Goal: Information Seeking & Learning: Find specific fact

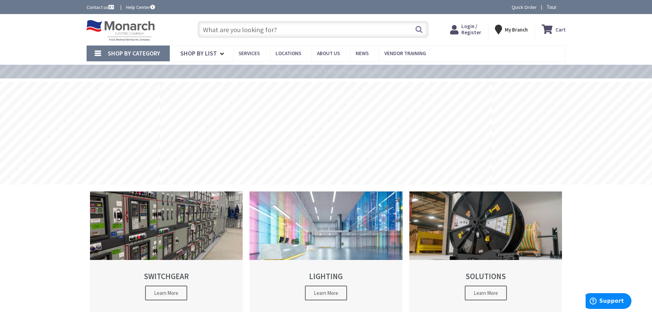
click at [266, 36] on input "text" at bounding box center [312, 29] width 231 height 17
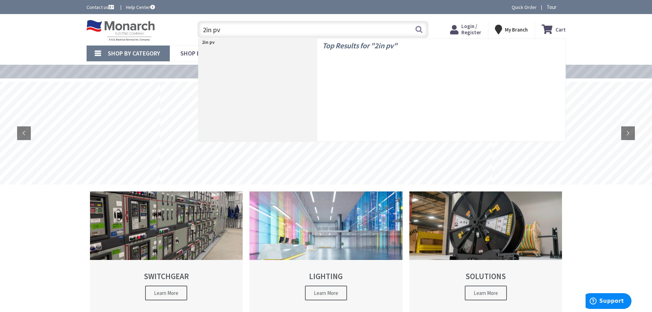
type input "2in pvc"
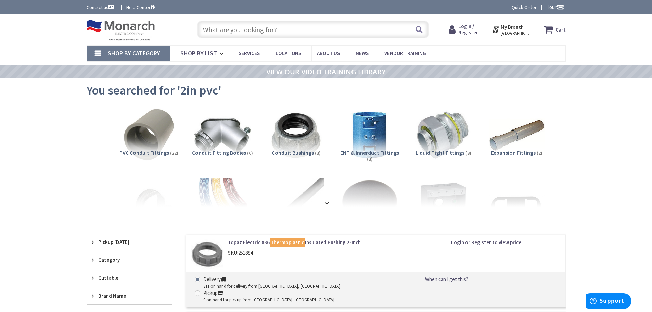
click at [283, 23] on input "text" at bounding box center [312, 29] width 231 height 17
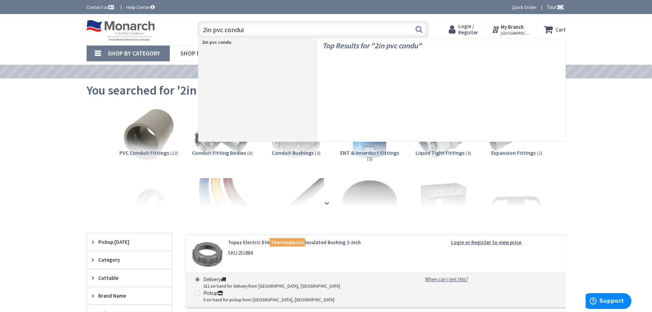
type input "2in pvc conduit"
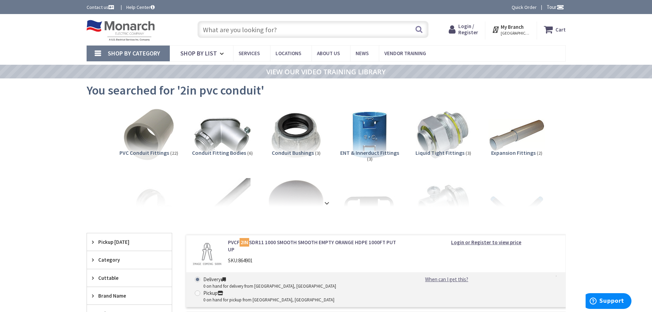
click at [302, 30] on input "text" at bounding box center [312, 29] width 231 height 17
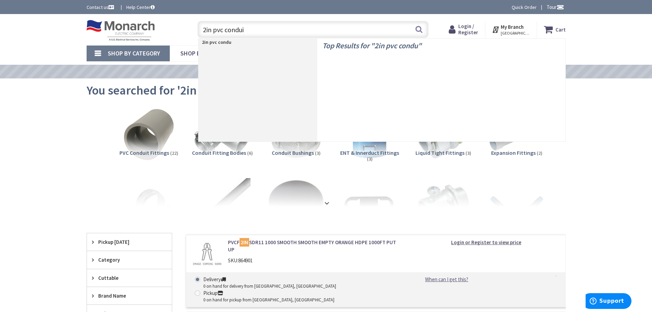
type input "2in pvc conduit"
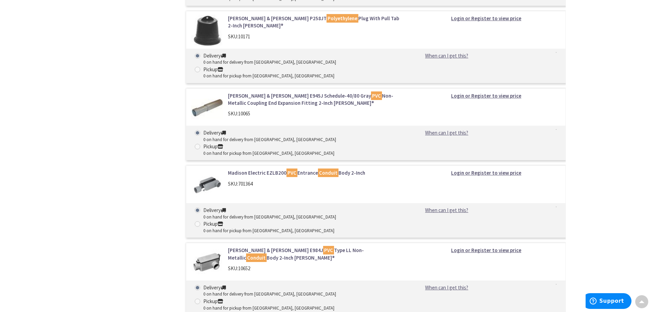
scroll to position [3371, 0]
